Goal: Check status: Check status

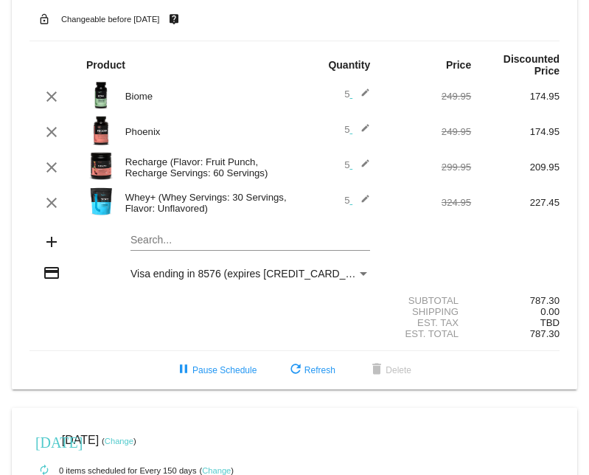
scroll to position [802, 0]
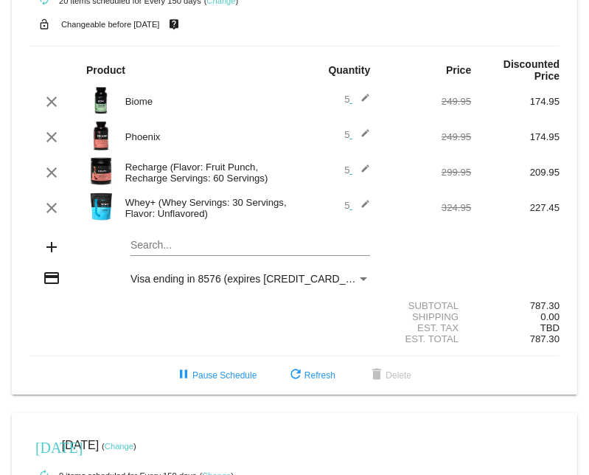
click at [100, 121] on img at bounding box center [100, 135] width 29 height 29
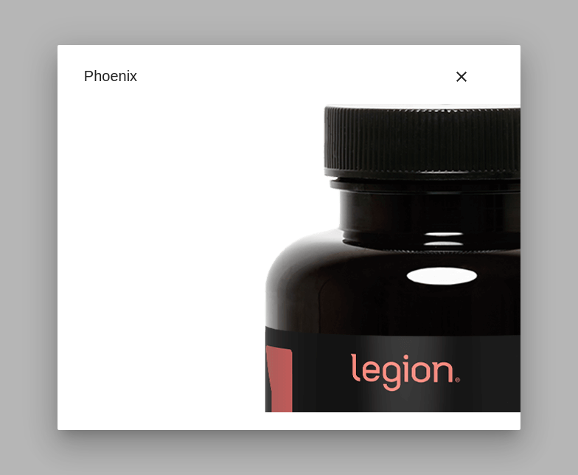
scroll to position [0, 0]
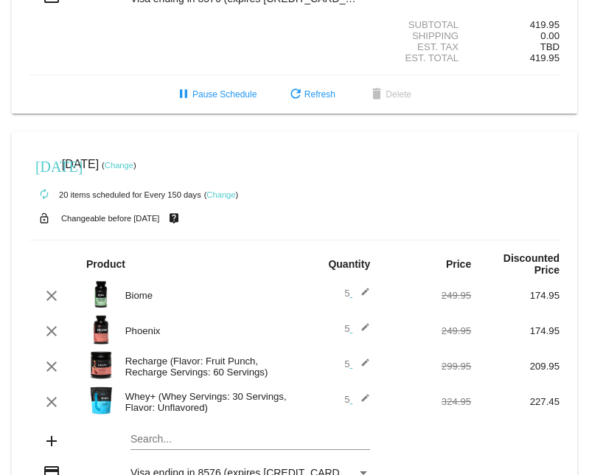
scroll to position [613, 0]
